Goal: Transaction & Acquisition: Subscribe to service/newsletter

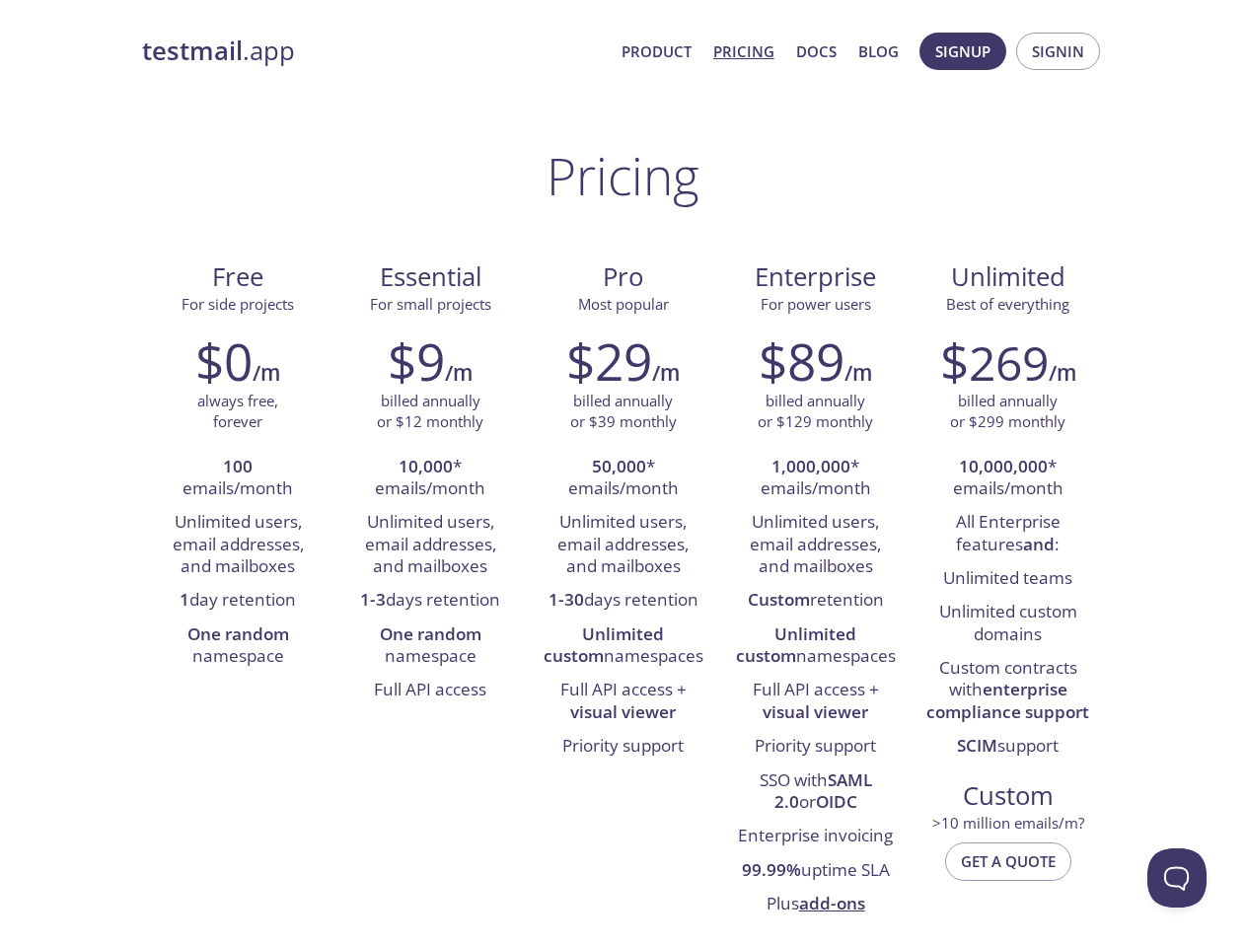
click at [963, 51] on span "Signup" at bounding box center [963, 51] width 55 height 26
click at [1058, 51] on span "Signin" at bounding box center [1058, 51] width 52 height 26
click at [238, 479] on li "100 emails/month" at bounding box center [238, 479] width 163 height 56
click at [238, 545] on li "Unlimited users, email addresses, and mailboxes" at bounding box center [238, 545] width 163 height 78
click at [238, 601] on li "1 day retention" at bounding box center [238, 601] width 163 height 34
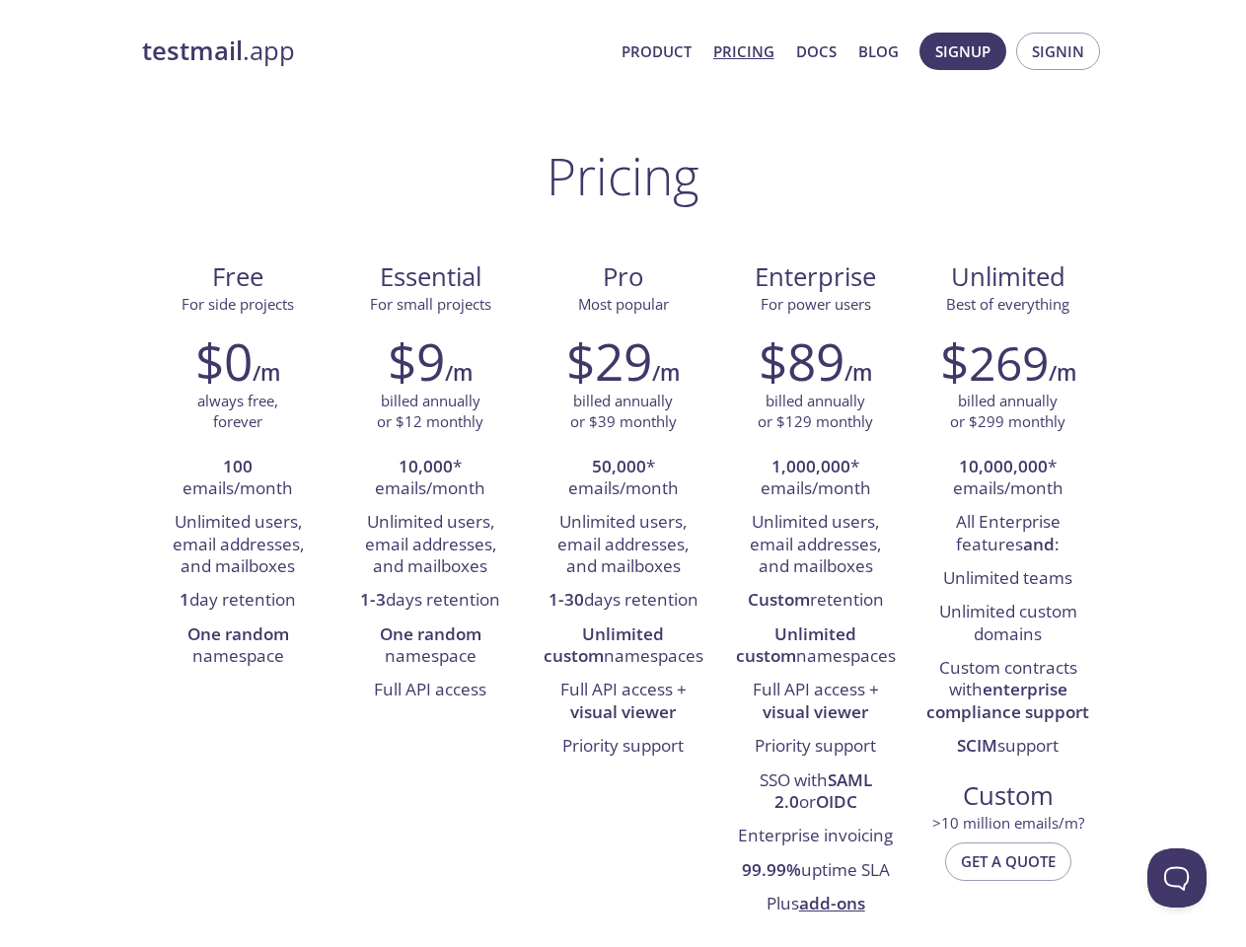
click at [238, 646] on li "One random namespace" at bounding box center [238, 647] width 163 height 56
click at [430, 479] on li "10,000 * emails/month" at bounding box center [430, 479] width 163 height 56
click at [430, 545] on li "Unlimited users, email addresses, and mailboxes" at bounding box center [430, 545] width 163 height 78
click at [430, 601] on li "1-3 days retention" at bounding box center [430, 601] width 163 height 34
click at [430, 646] on li "One random namespace" at bounding box center [430, 647] width 163 height 56
